Goal: Browse casually: Explore the website without a specific task or goal

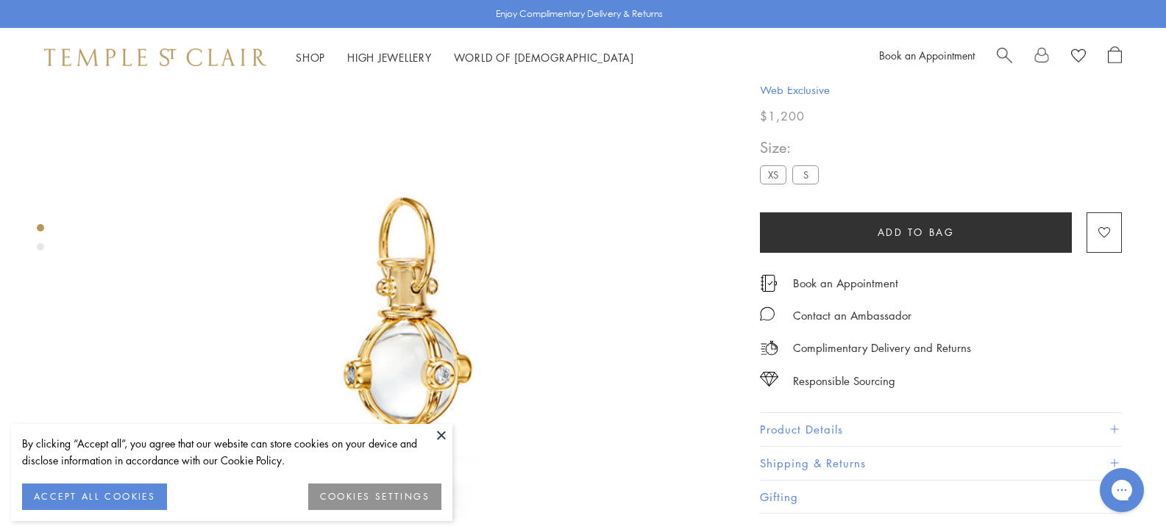
click at [760, 185] on label "XS" at bounding box center [773, 175] width 26 height 18
click at [792, 185] on label "S" at bounding box center [805, 175] width 26 height 18
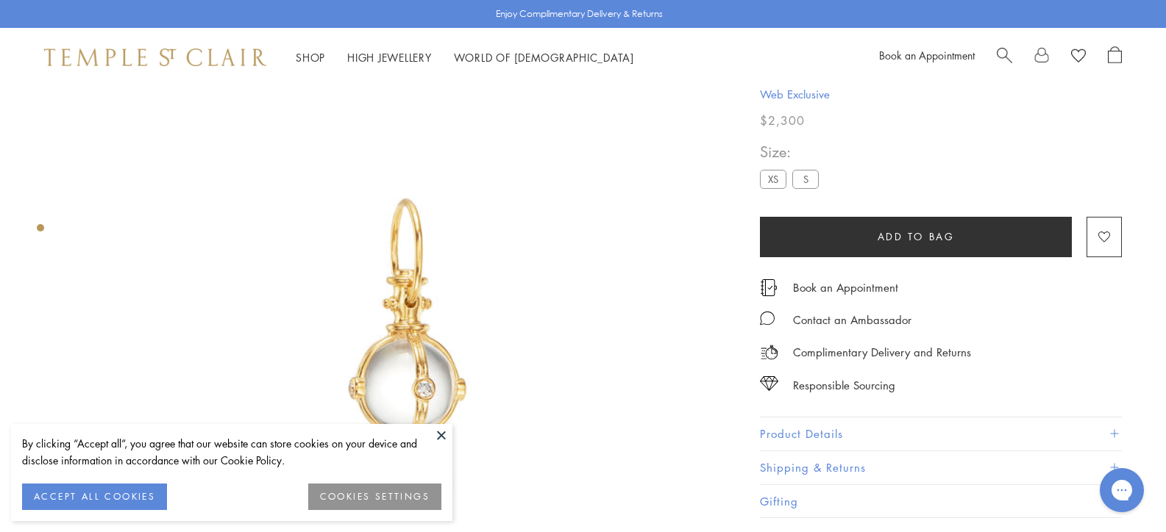
click at [760, 182] on label "XS" at bounding box center [773, 179] width 26 height 18
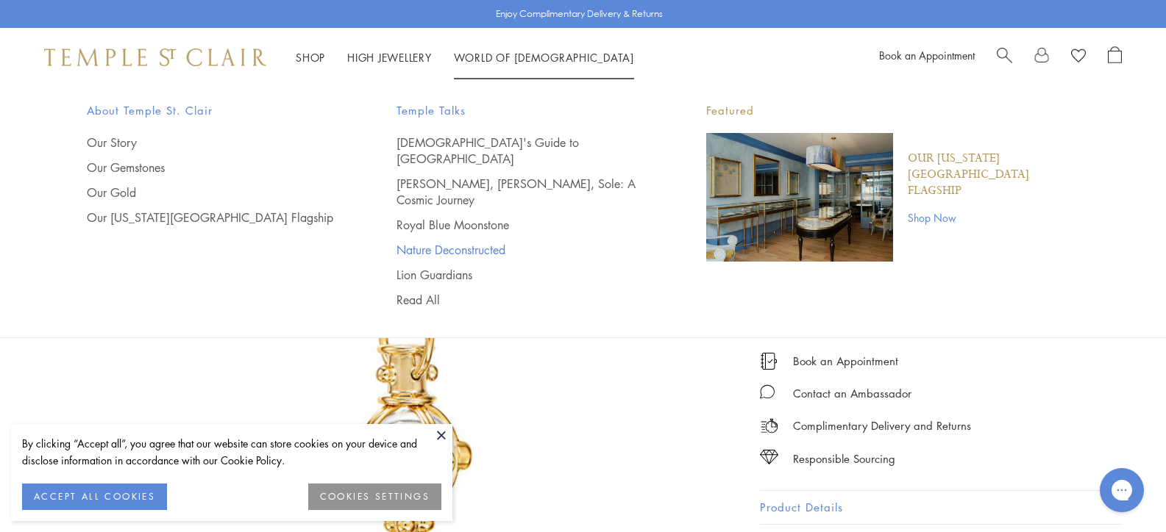
click at [449, 242] on link "Nature Deconstructed" at bounding box center [521, 250] width 251 height 16
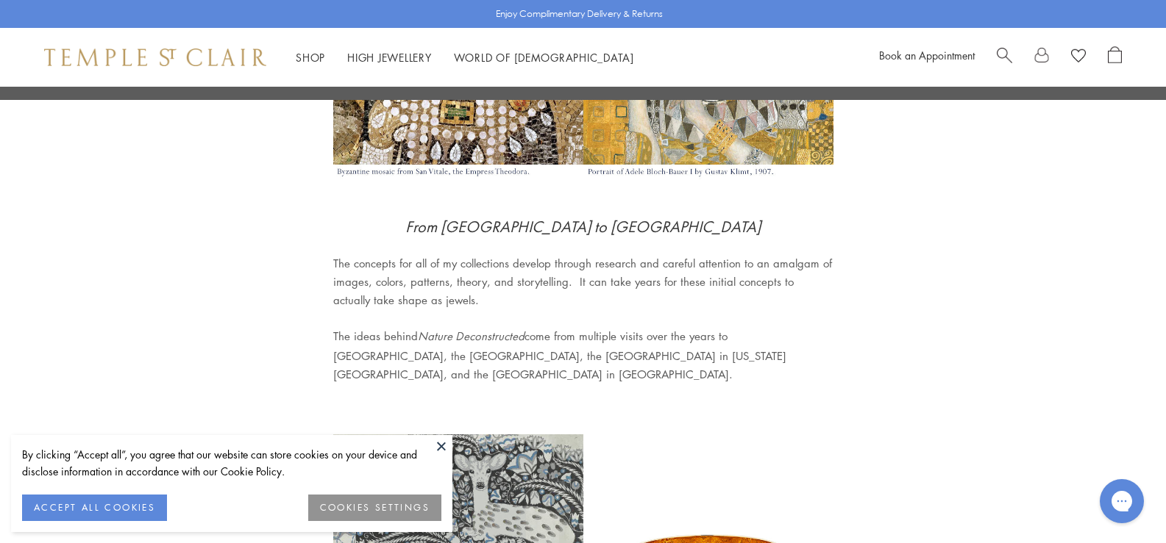
scroll to position [294, 0]
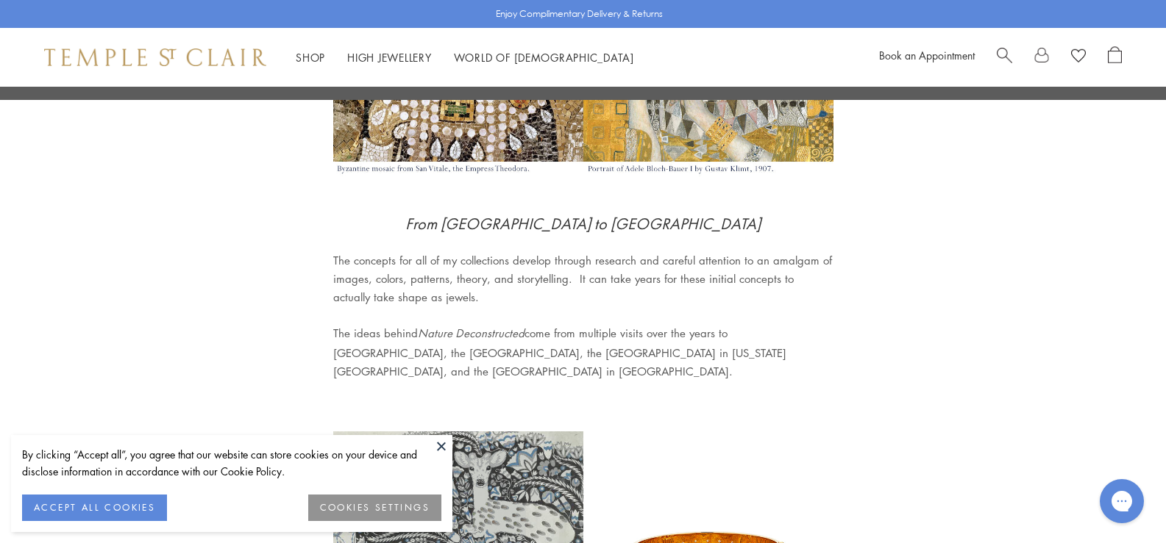
click at [99, 505] on button "ACCEPT ALL COOKIES" at bounding box center [94, 508] width 145 height 26
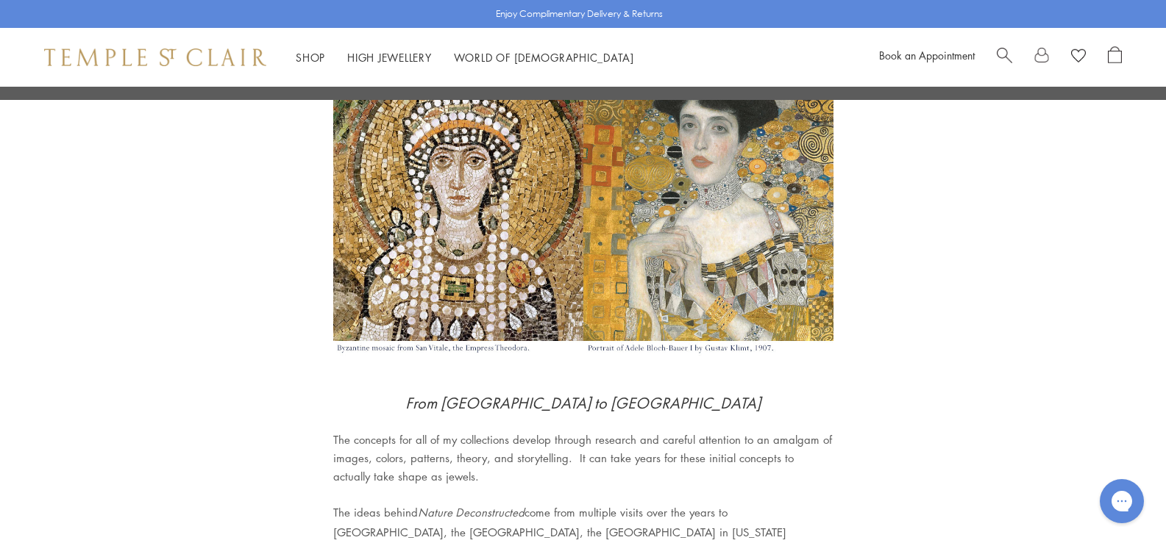
scroll to position [0, 0]
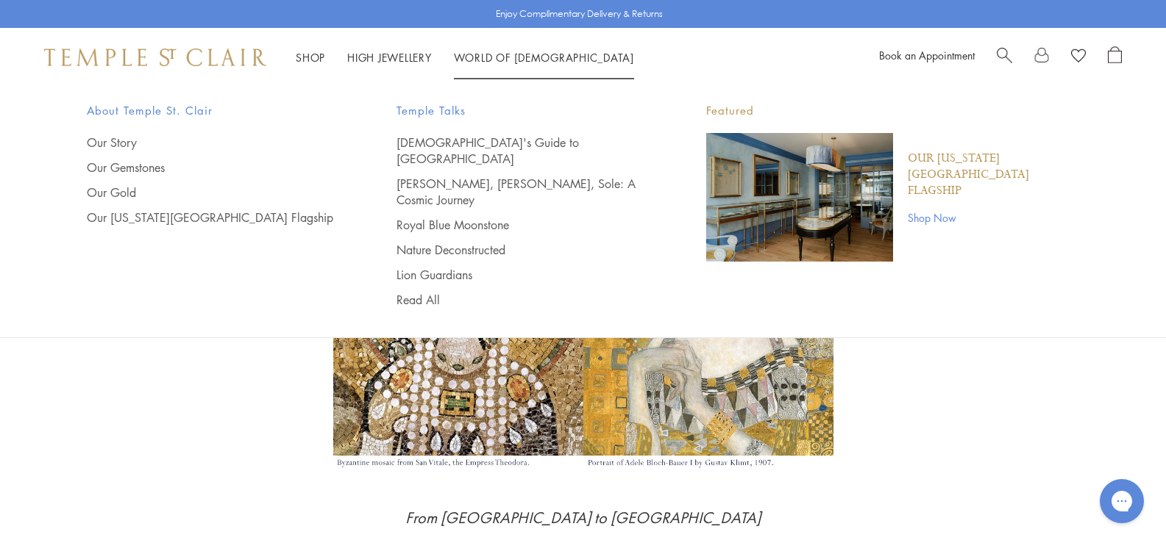
click at [916, 210] on link "Shop Now" at bounding box center [994, 218] width 172 height 16
